Goal: Information Seeking & Learning: Learn about a topic

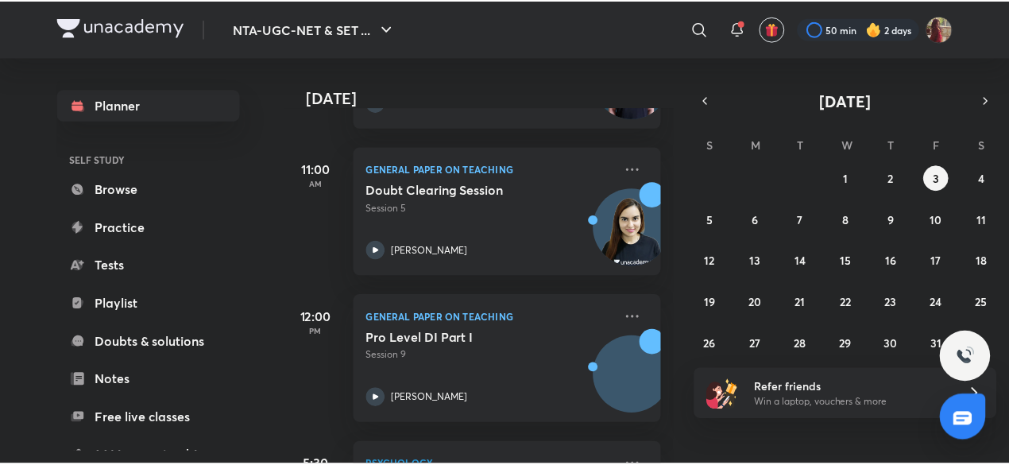
scroll to position [365, 0]
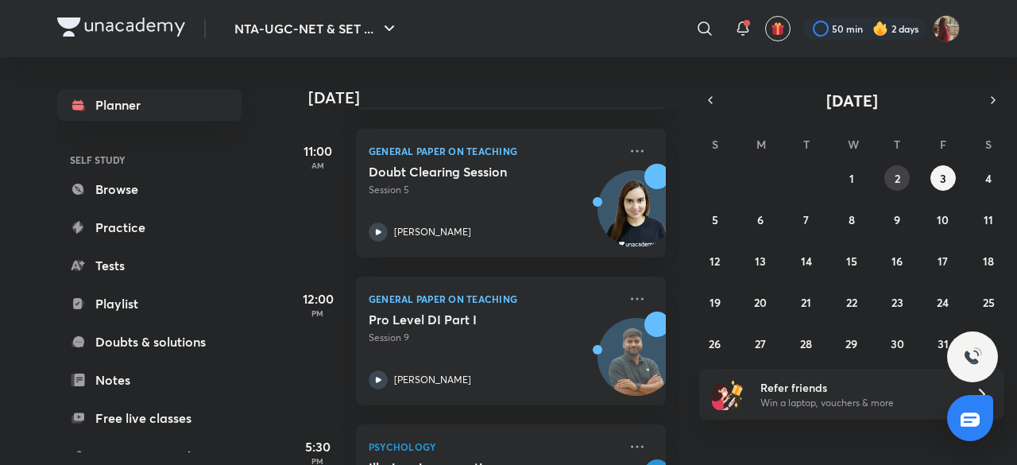
click at [895, 176] on abbr "2" at bounding box center [898, 178] width 6 height 15
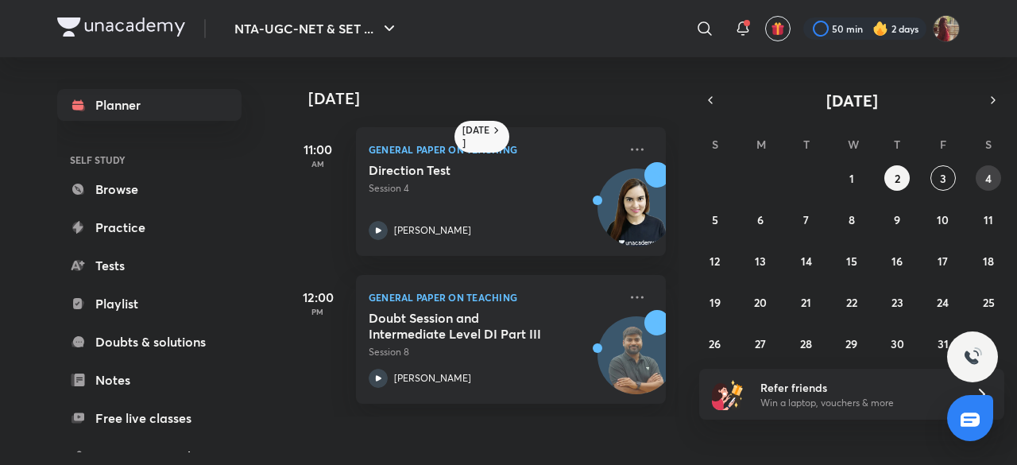
click at [993, 177] on button "4" at bounding box center [988, 177] width 25 height 25
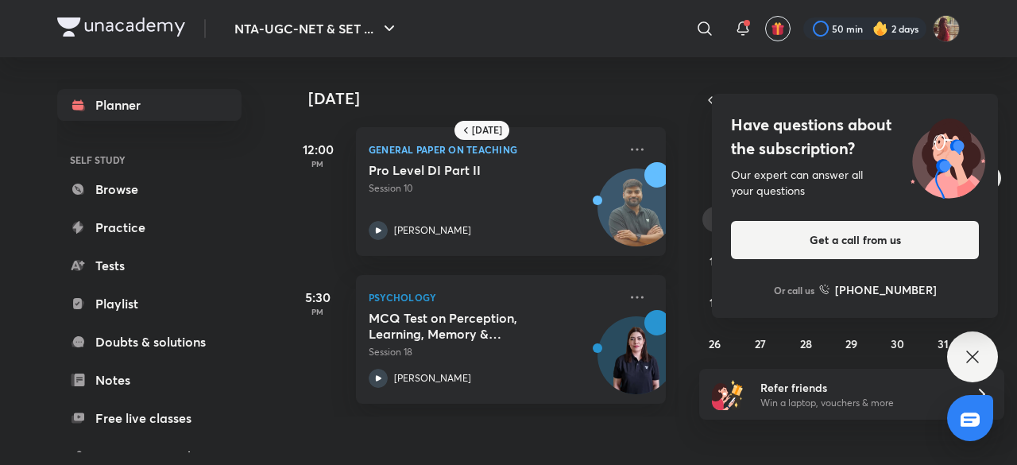
click at [720, 217] on div "Have questions about the subscription? Our expert can answer all your questions…" at bounding box center [855, 206] width 286 height 224
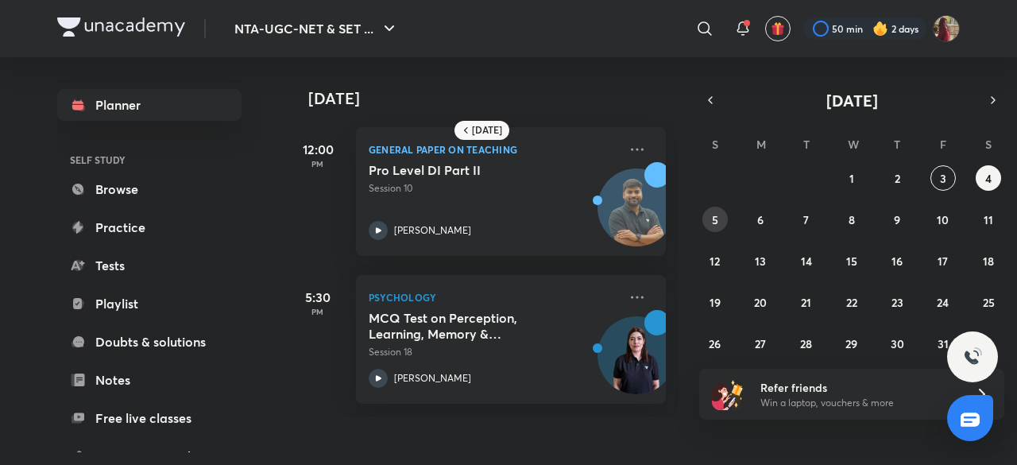
click at [720, 217] on button "5" at bounding box center [714, 219] width 25 height 25
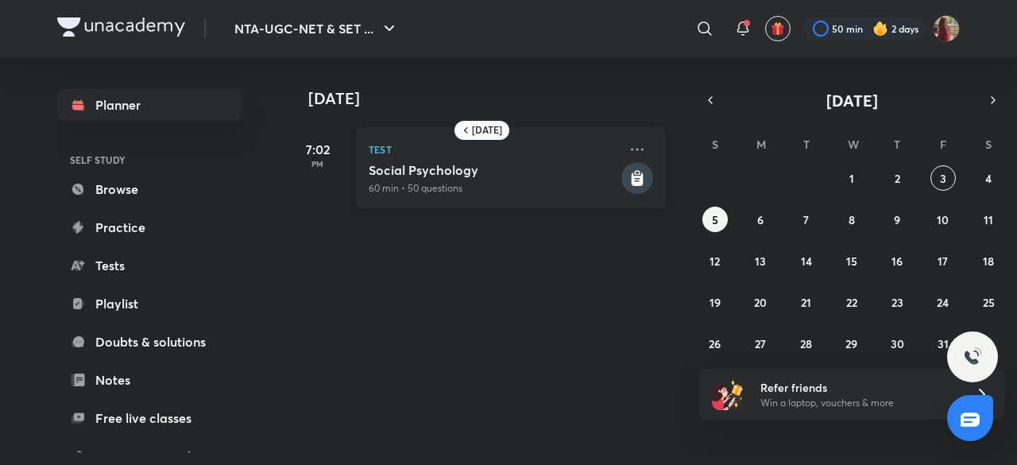
click at [578, 172] on h5 "Social Psychology" at bounding box center [493, 170] width 249 height 16
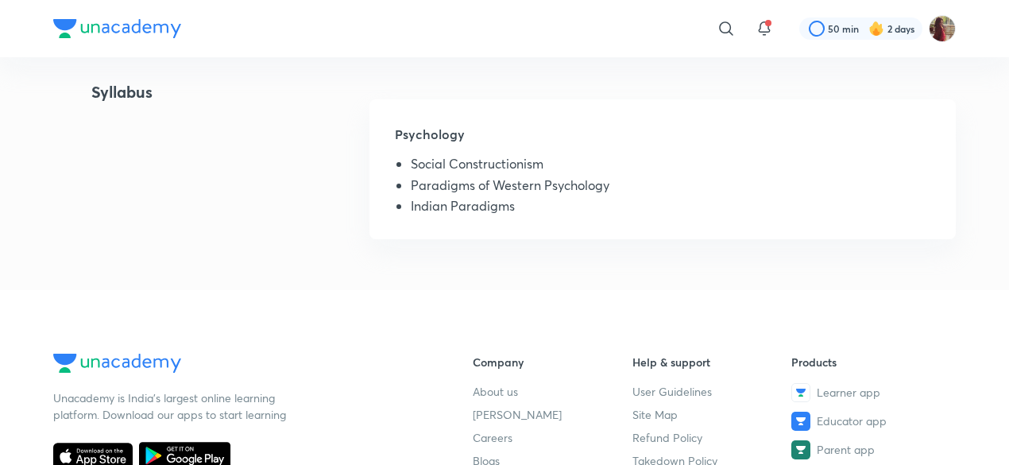
scroll to position [163, 0]
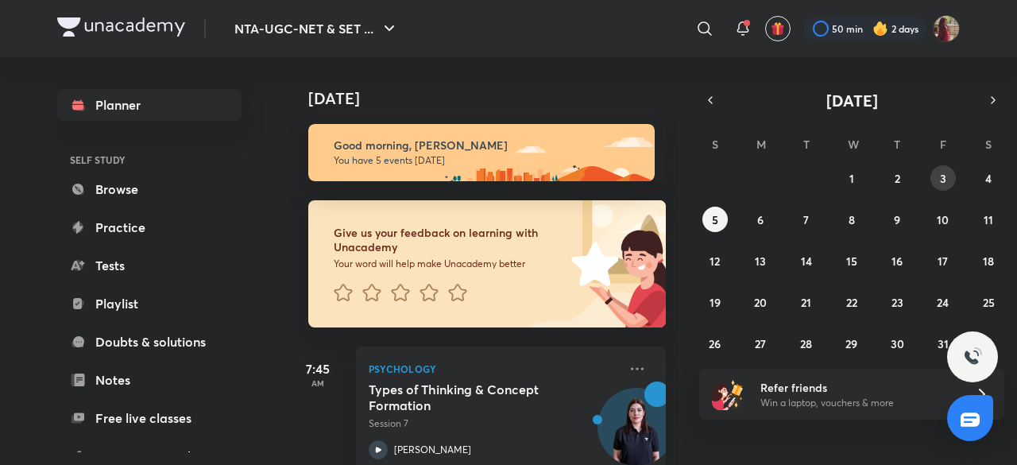
click at [933, 176] on button "3" at bounding box center [942, 177] width 25 height 25
click at [985, 182] on abbr "4" at bounding box center [988, 178] width 6 height 15
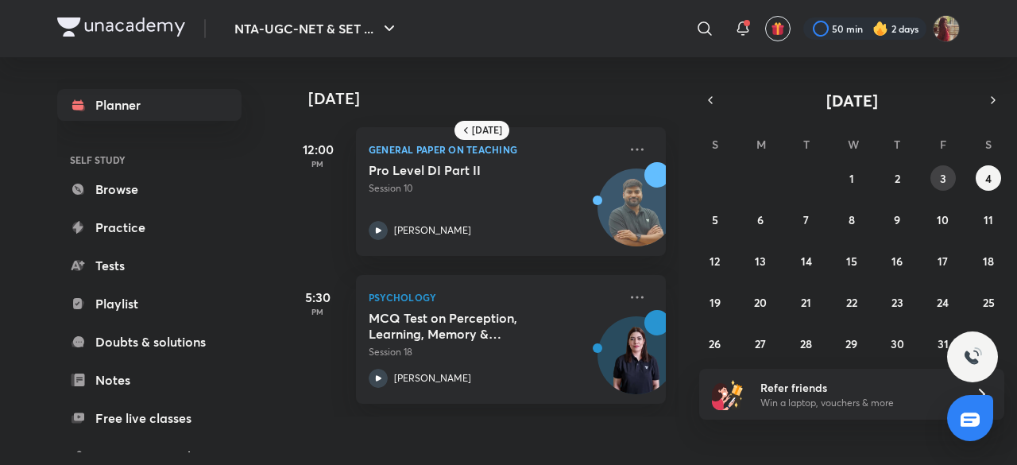
click at [937, 179] on button "3" at bounding box center [942, 177] width 25 height 25
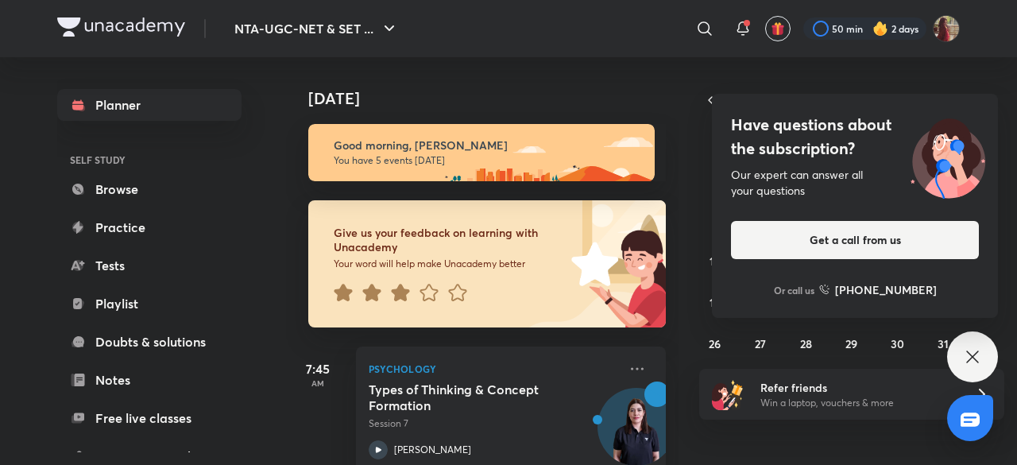
click at [974, 353] on icon at bounding box center [972, 356] width 19 height 19
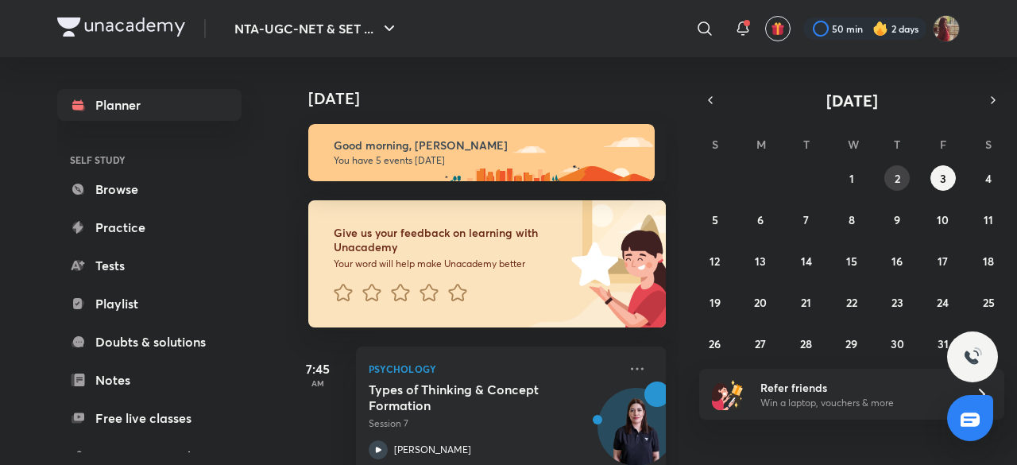
click at [897, 175] on abbr "2" at bounding box center [898, 178] width 6 height 15
